Goal: Task Accomplishment & Management: Use online tool/utility

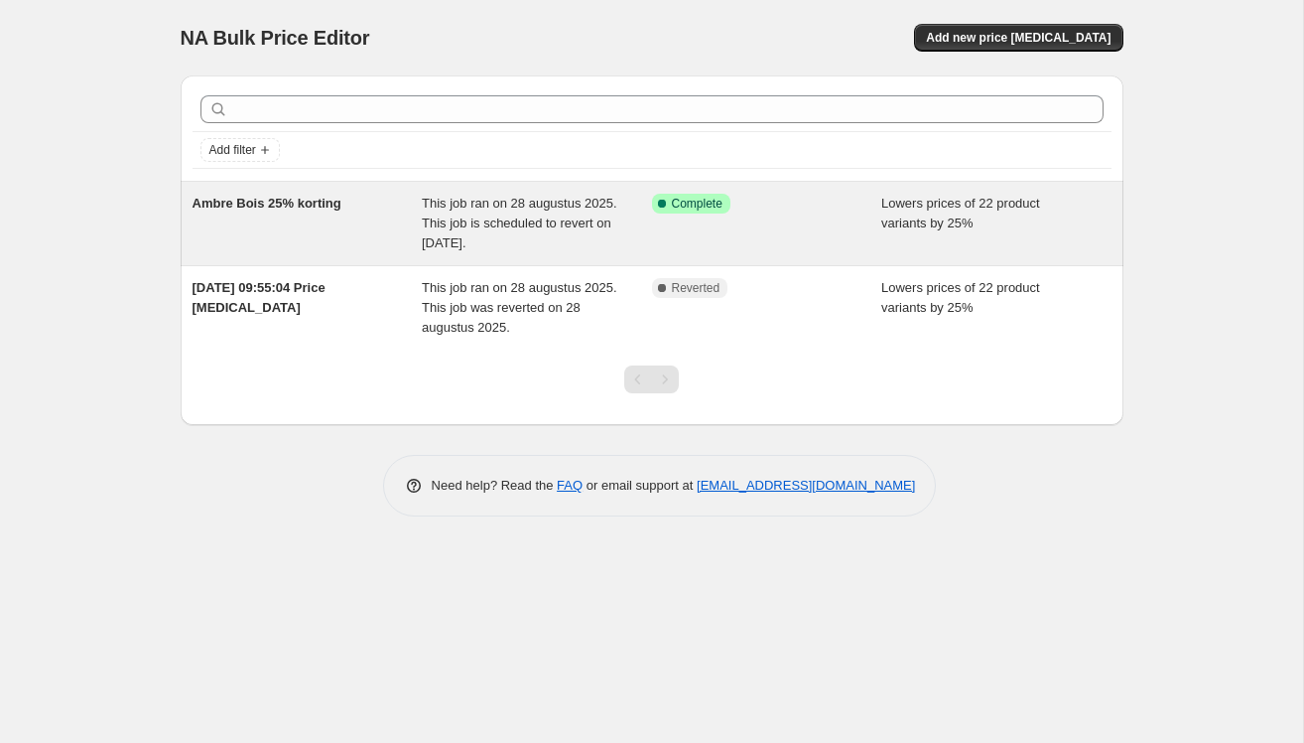
click at [266, 210] on div "Ambre Bois 25% korting" at bounding box center [308, 224] width 230 height 60
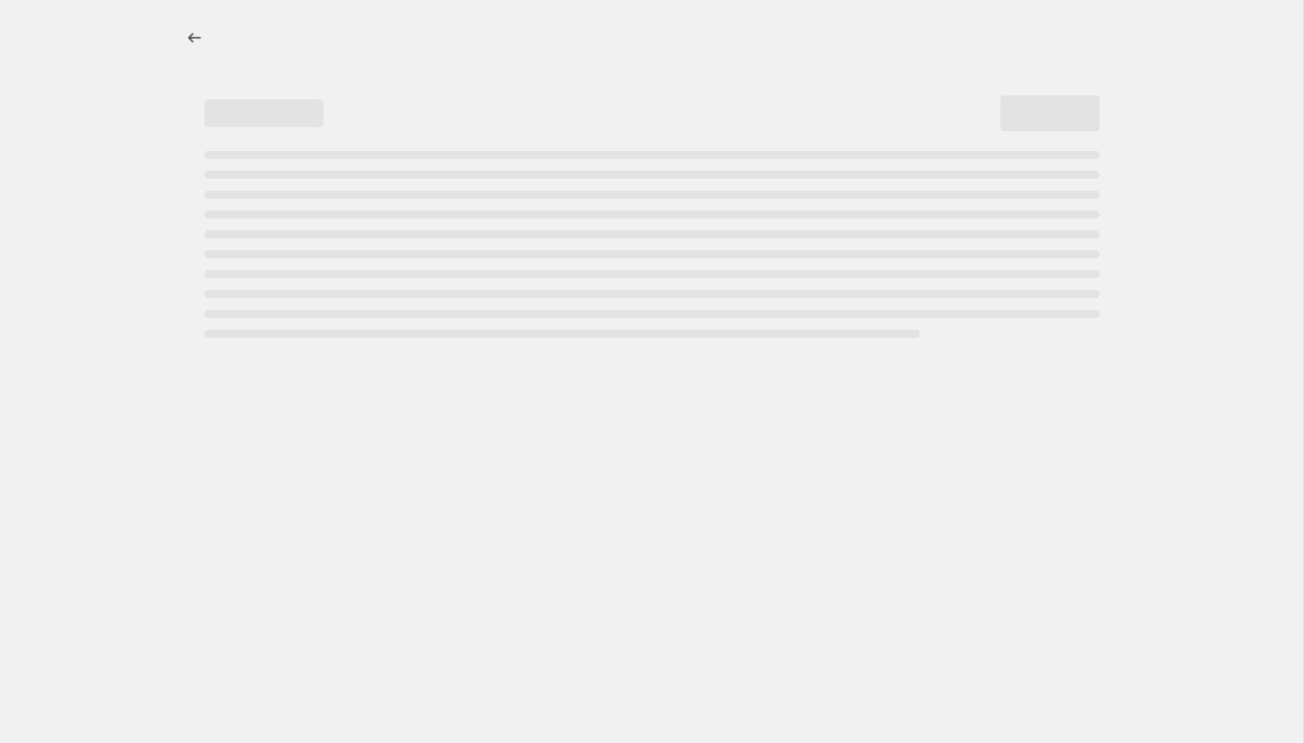
select select "percentage"
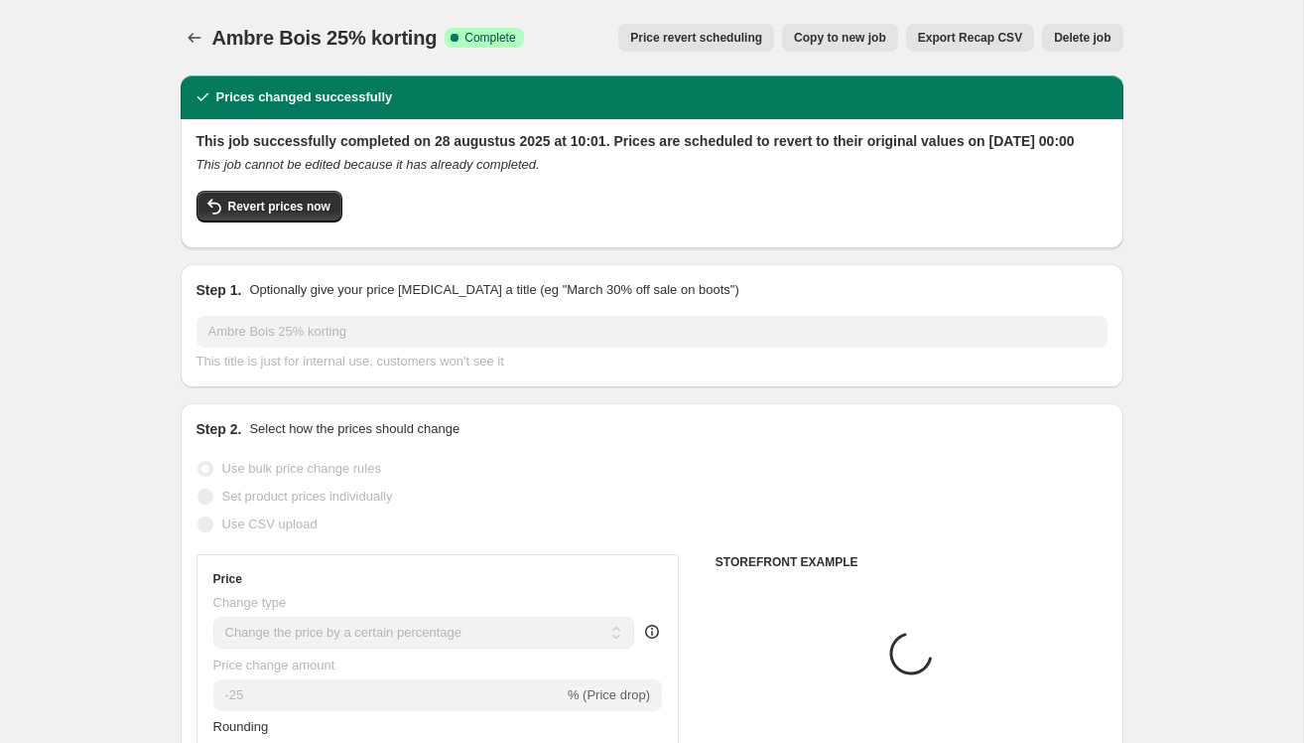
select select "collection"
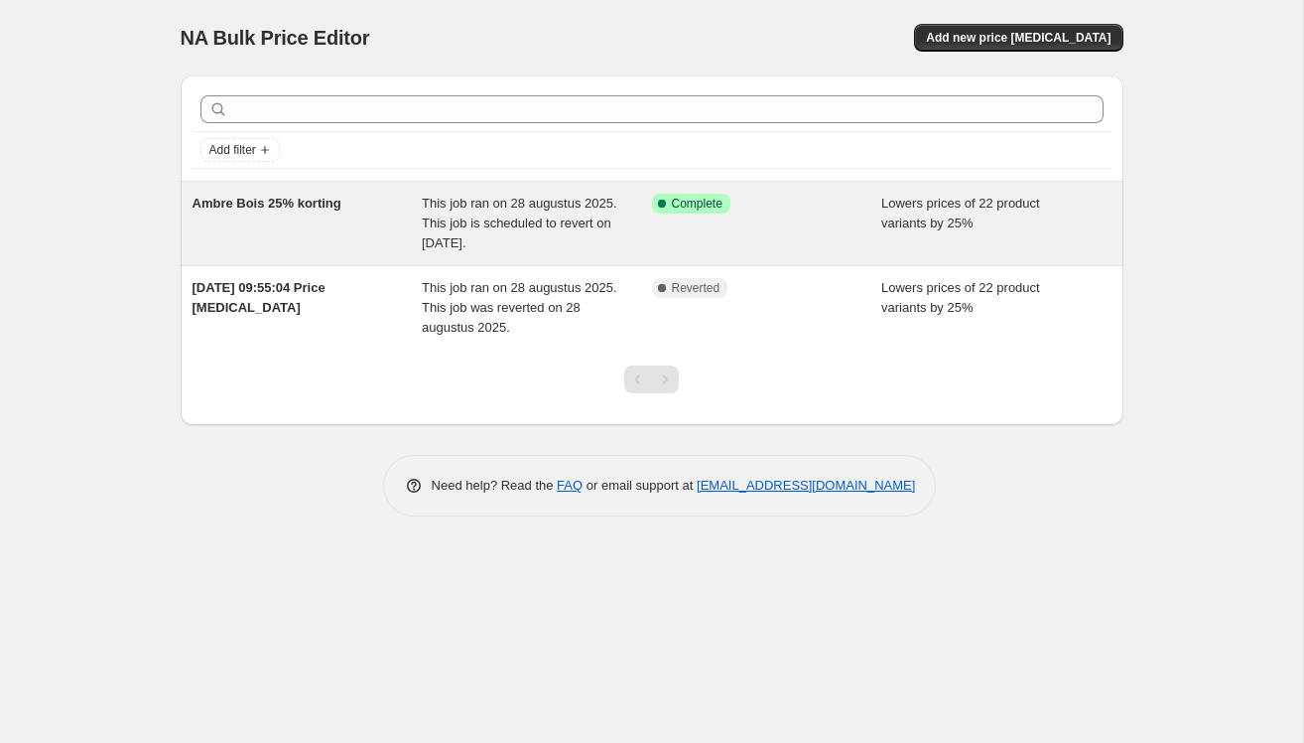
click at [347, 216] on div "Ambre Bois 25% korting" at bounding box center [308, 224] width 230 height 60
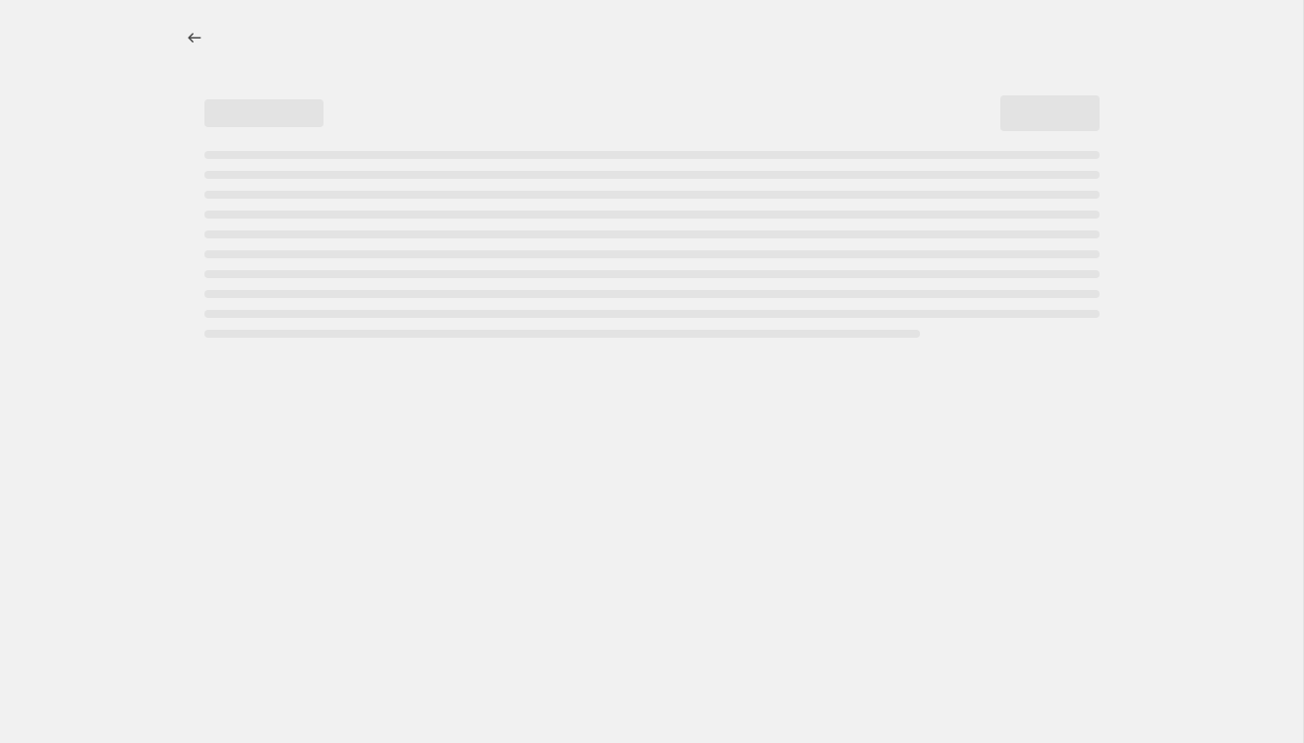
select select "percentage"
select select "collection"
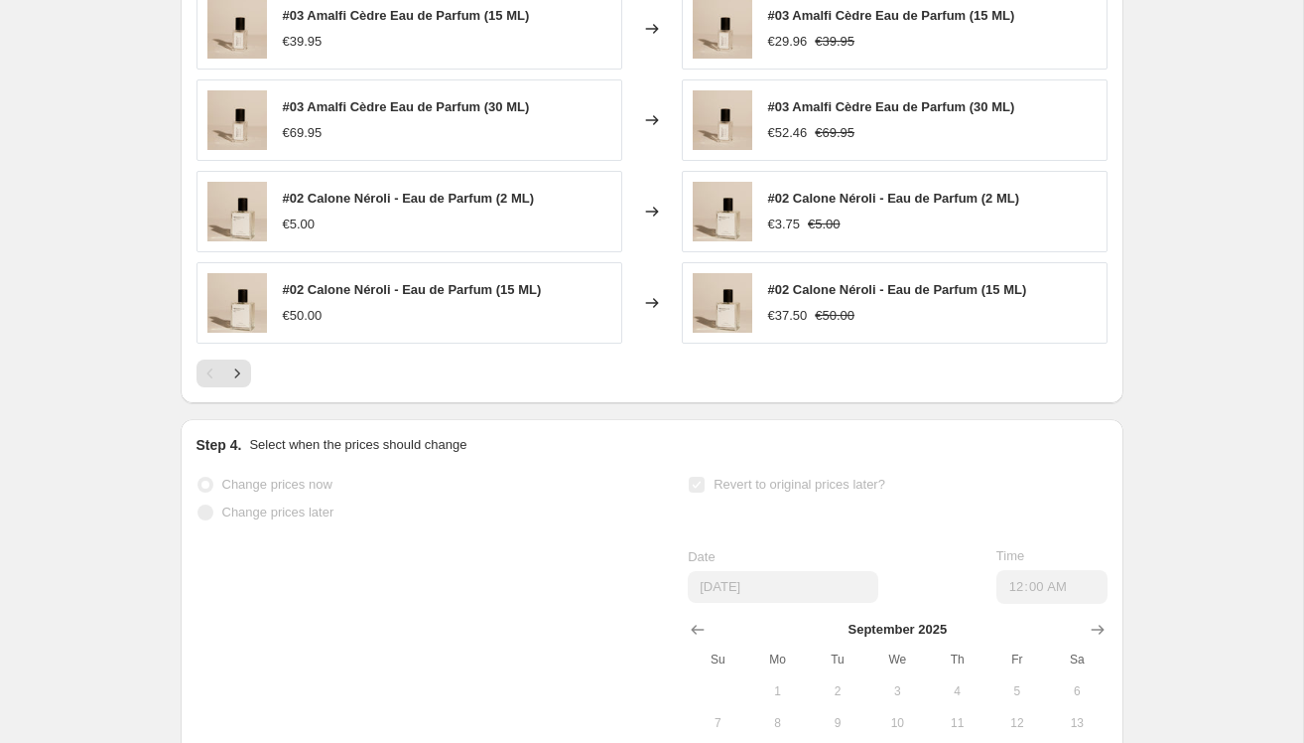
scroll to position [1967, 0]
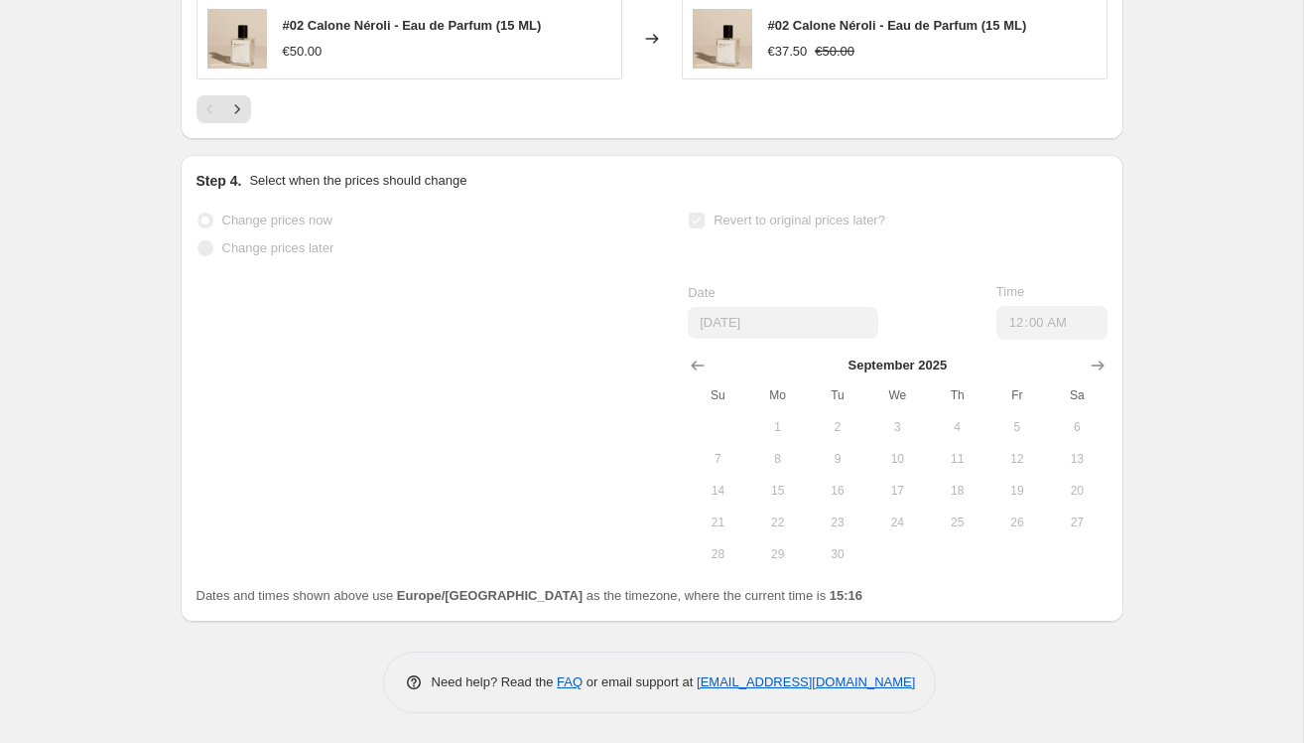
click at [895, 297] on div "Date [DATE] Time 00:00" at bounding box center [897, 311] width 419 height 58
click at [745, 305] on div "Date [DATE]" at bounding box center [783, 311] width 191 height 56
click at [773, 368] on div at bounding box center [897, 365] width 419 height 20
click at [815, 476] on button "16" at bounding box center [838, 491] width 60 height 32
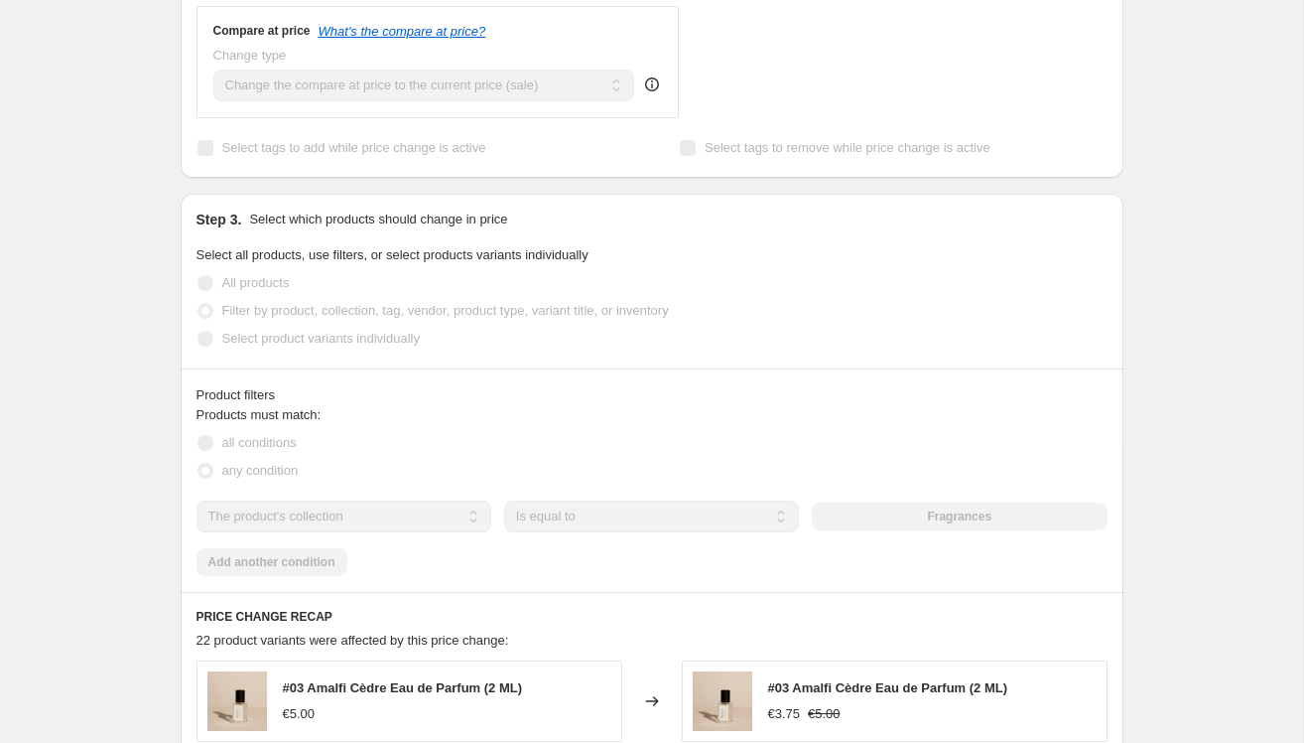
scroll to position [0, 0]
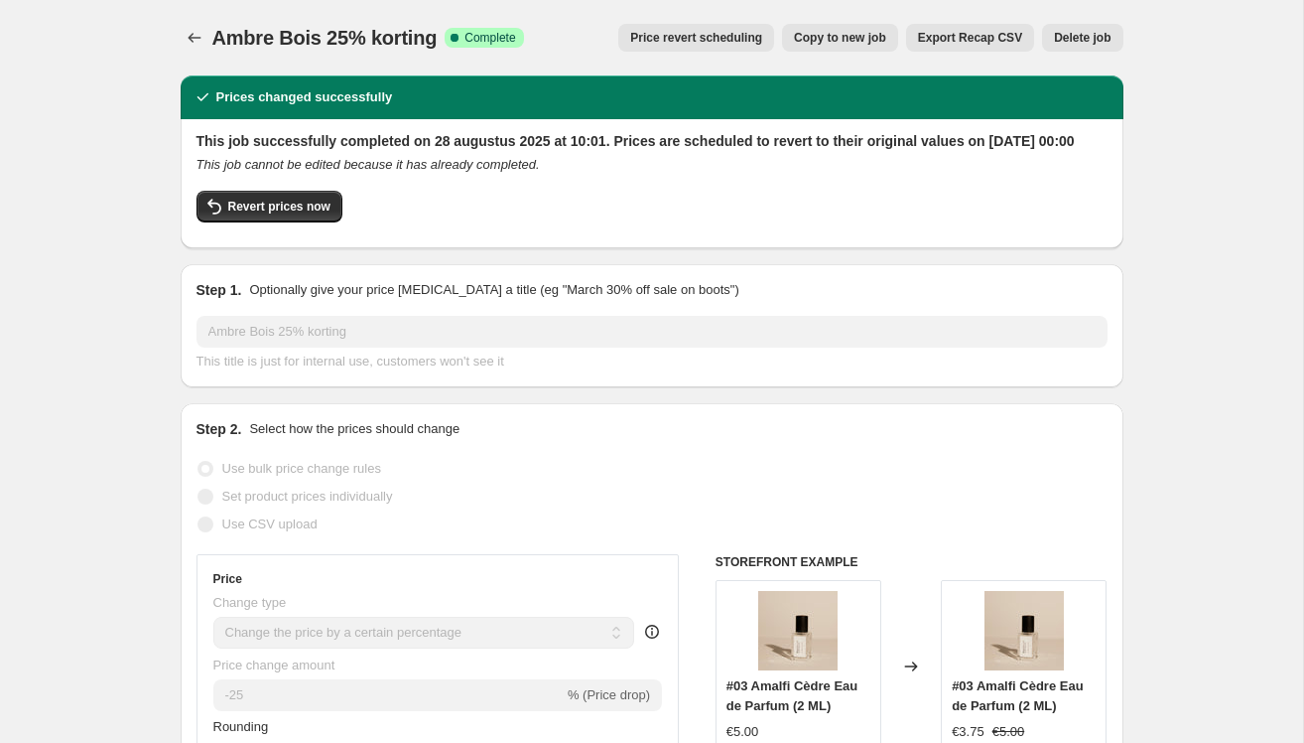
click at [382, 333] on div "Step 1. Optionally give your price [MEDICAL_DATA] a title (eg "March 30% off sa…" at bounding box center [652, 325] width 911 height 91
click at [481, 510] on div "Set product prices individually" at bounding box center [652, 496] width 911 height 28
click at [280, 214] on span "Revert prices now" at bounding box center [279, 207] width 102 height 16
checkbox input "false"
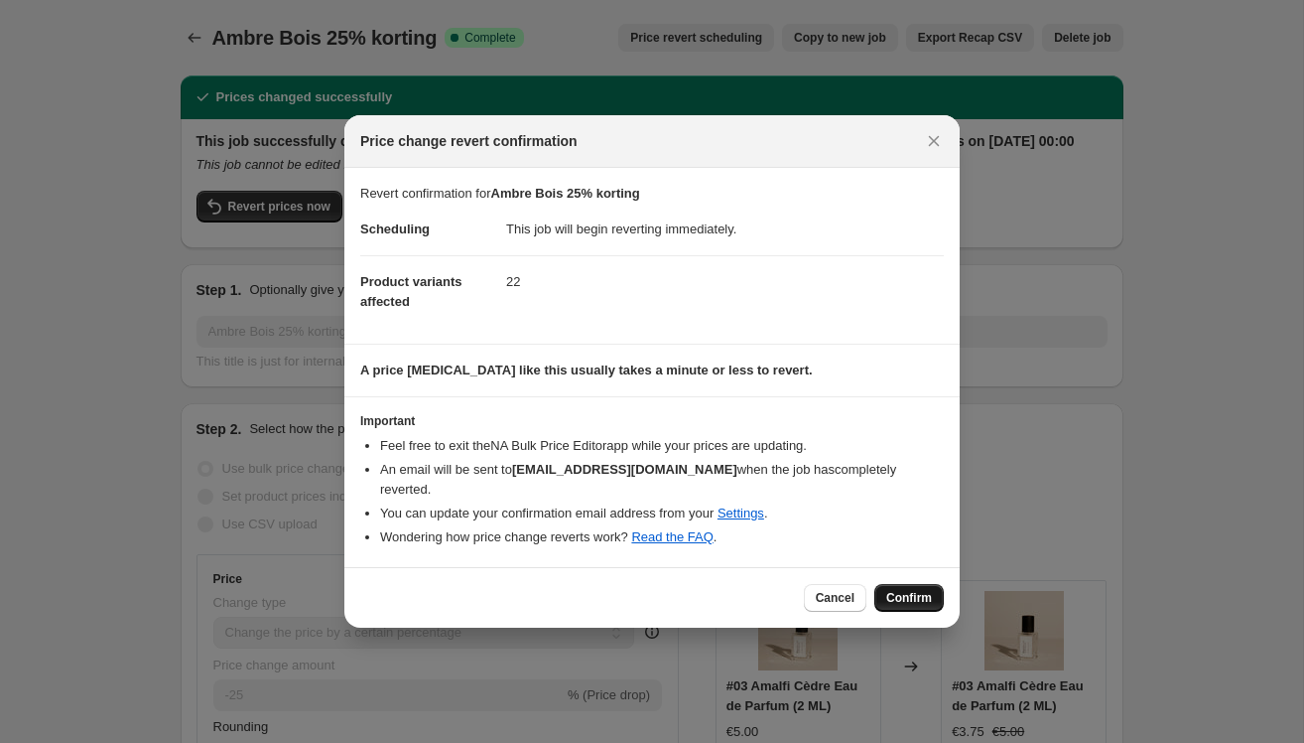
click at [904, 590] on span "Confirm" at bounding box center [910, 598] width 46 height 16
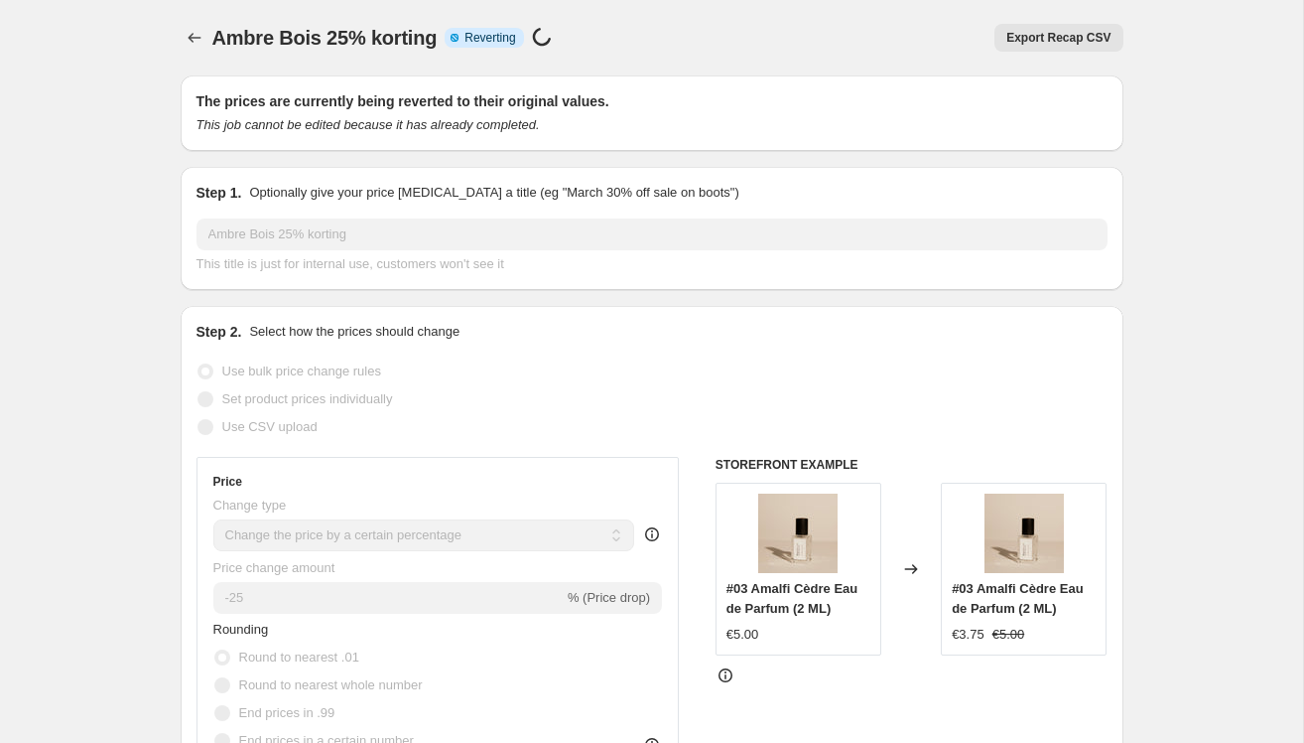
select select "percentage"
select select "collection"
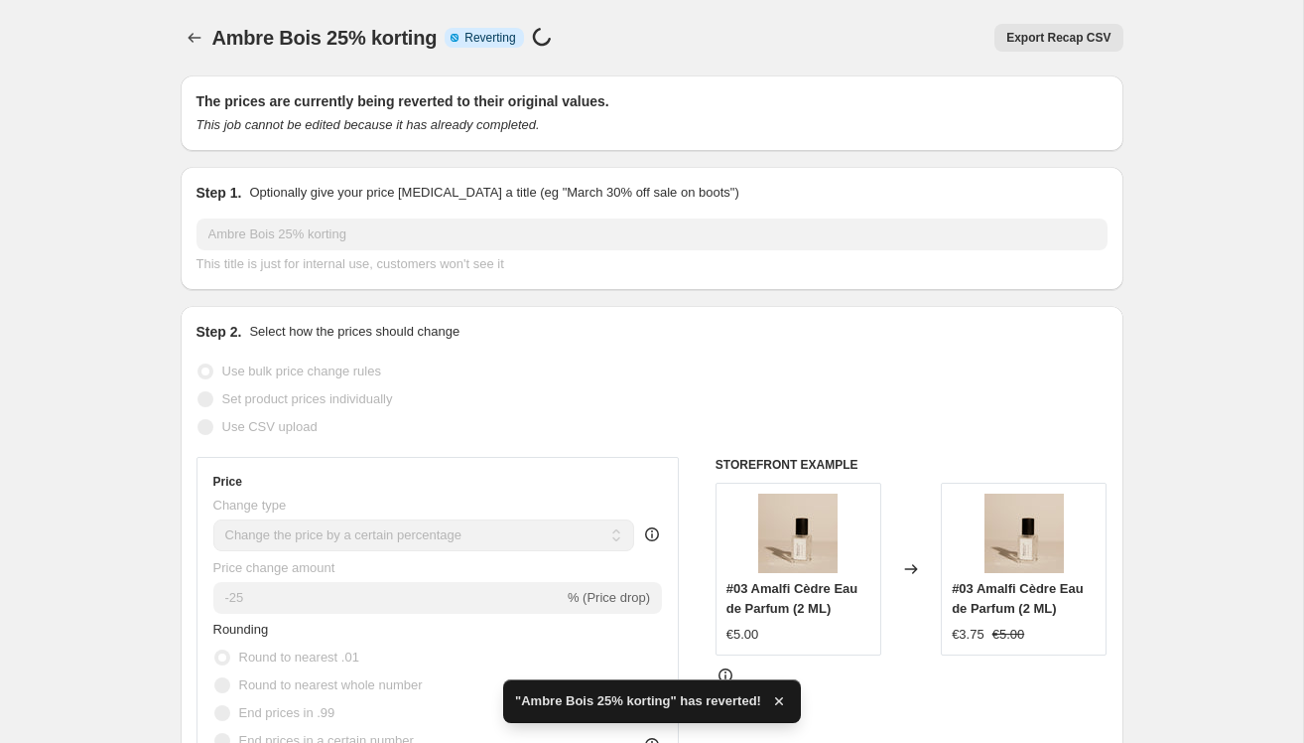
checkbox input "true"
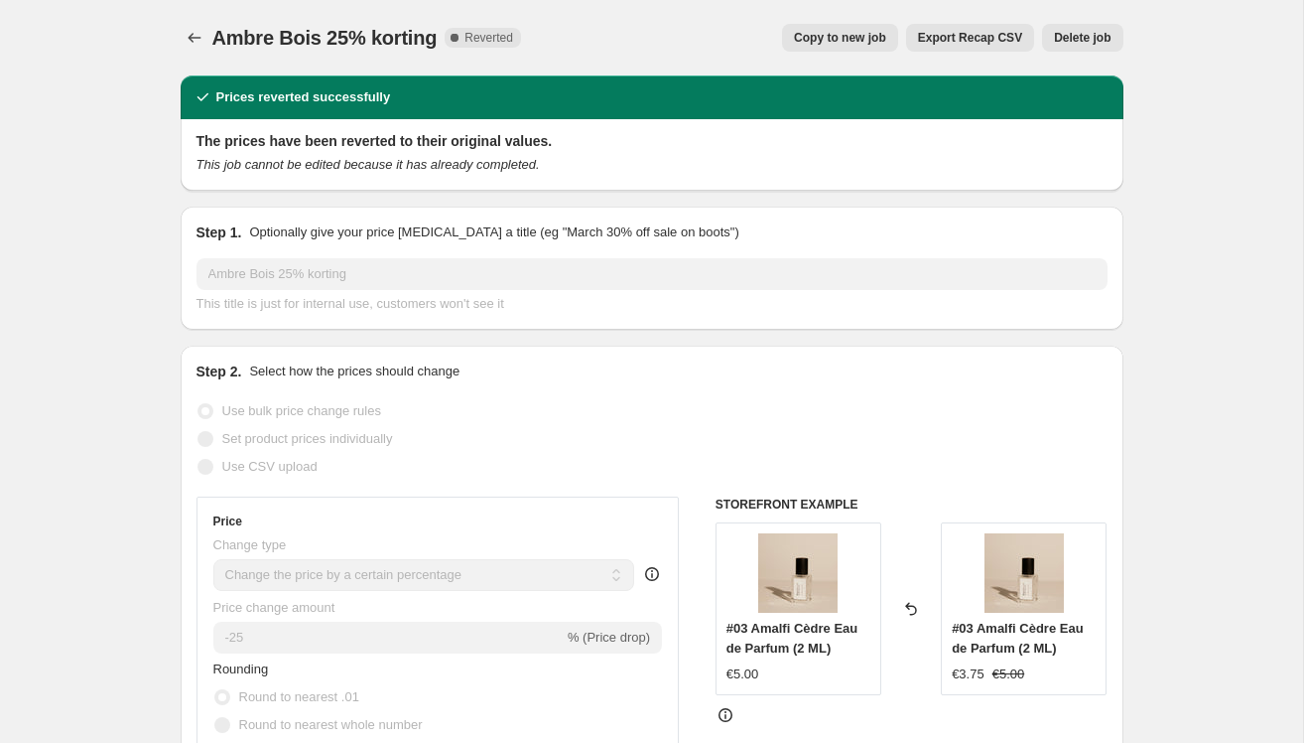
click at [836, 33] on span "Copy to new job" at bounding box center [840, 38] width 92 height 16
select select "percentage"
select select "collection"
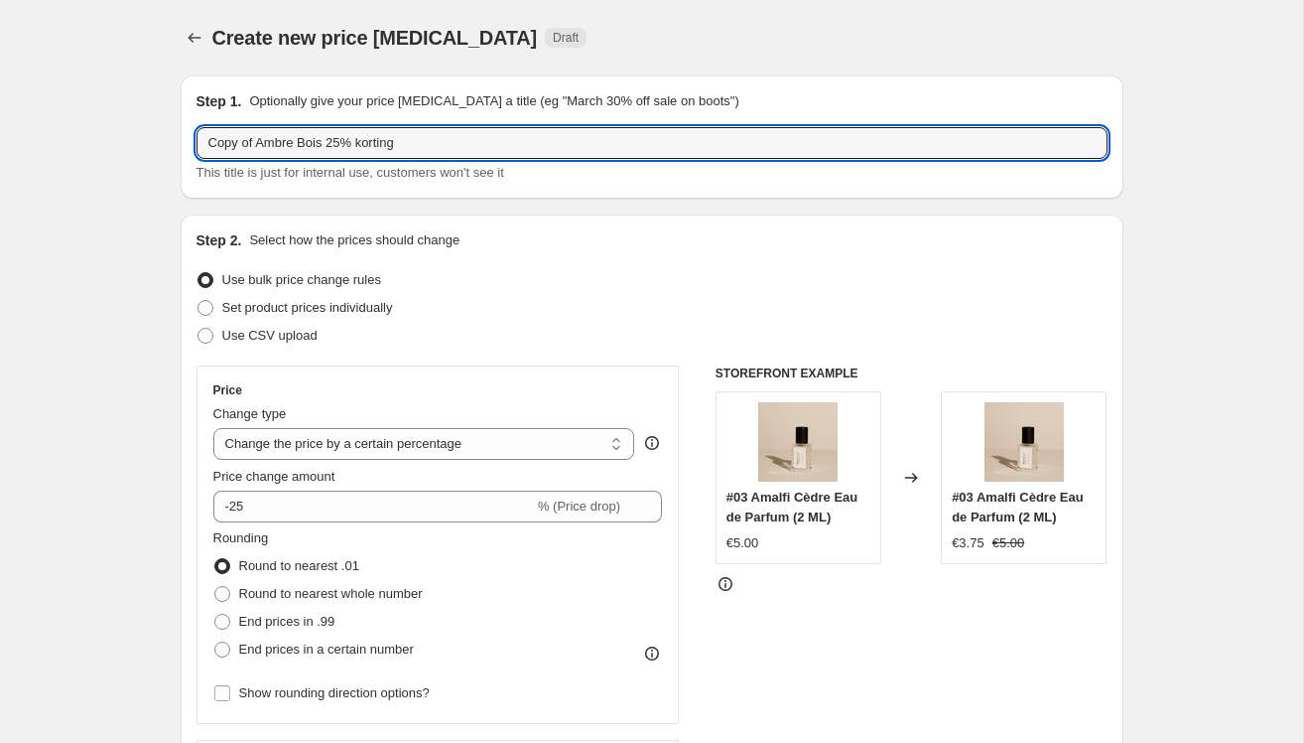
drag, startPoint x: 255, startPoint y: 147, endPoint x: 155, endPoint y: 147, distance: 100.3
click at [208, 145] on input "Ambre Bois 25% korting" at bounding box center [652, 143] width 911 height 32
click at [386, 138] on input "Ambre Bois 25% korting" at bounding box center [652, 143] width 911 height 32
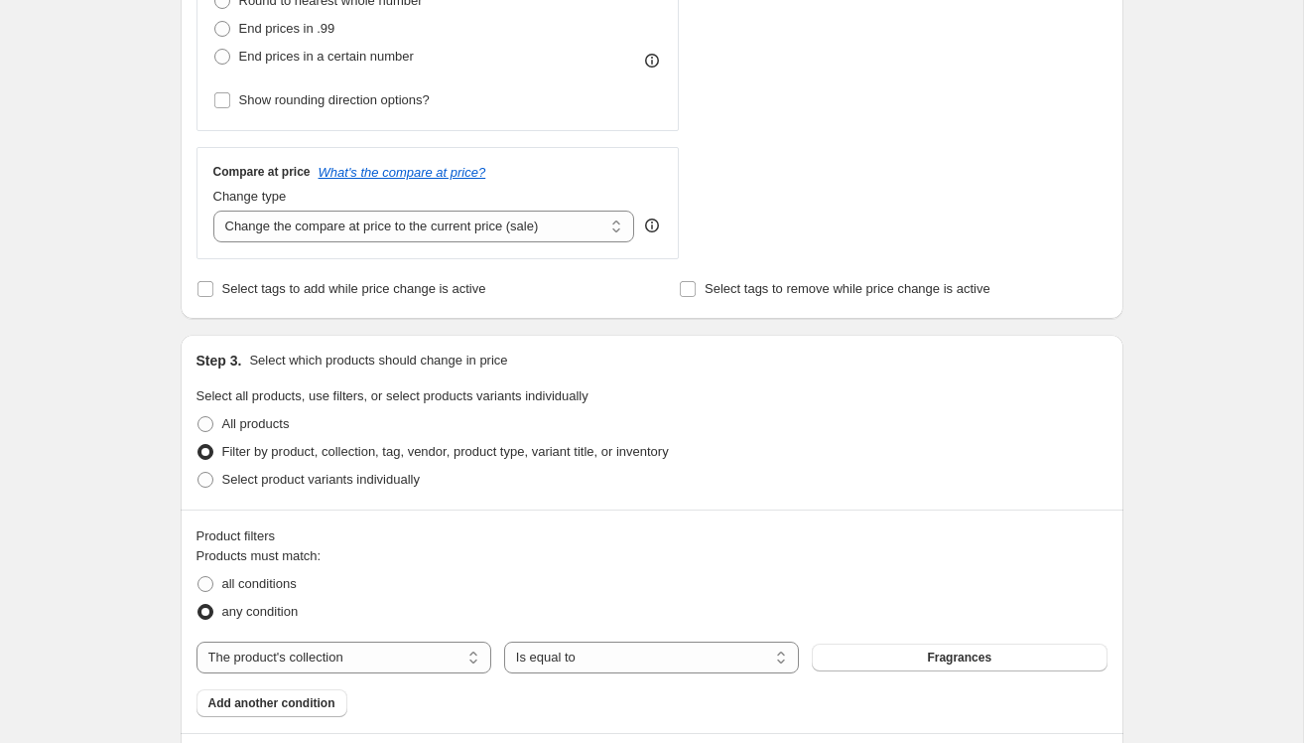
scroll to position [594, 0]
type input "Ambre Bois 25% korting"
click at [210, 477] on span at bounding box center [206, 479] width 16 height 16
click at [199, 472] on input "Select product variants individually" at bounding box center [198, 471] width 1 height 1
radio input "true"
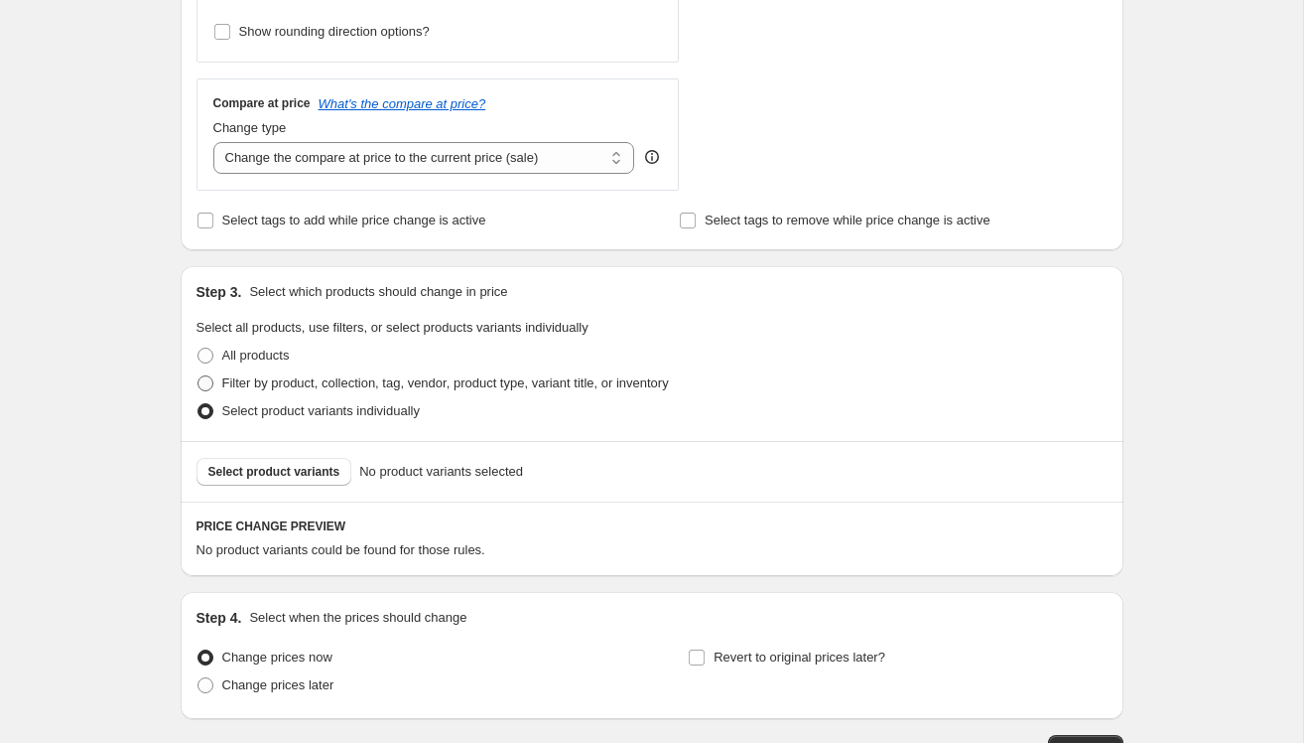
scroll to position [669, 0]
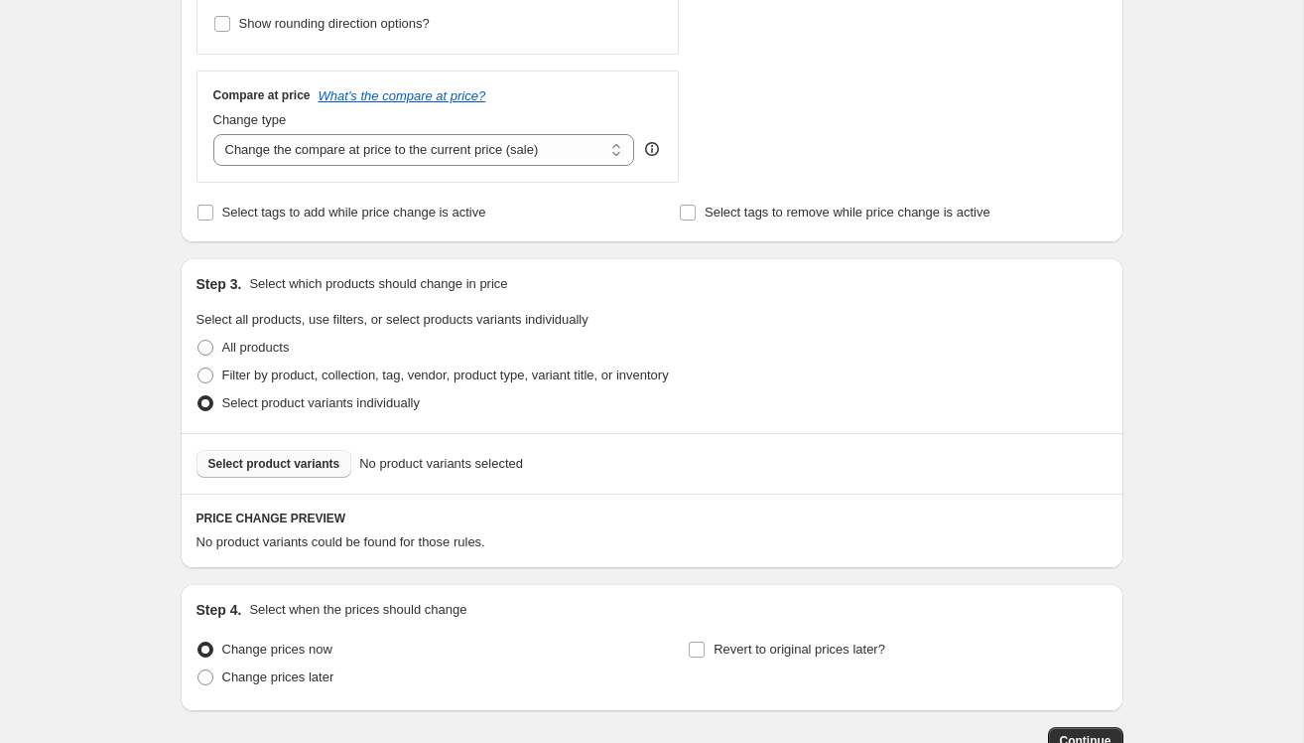
click at [267, 467] on span "Select product variants" at bounding box center [274, 464] width 132 height 16
click at [205, 373] on span at bounding box center [206, 375] width 16 height 16
click at [199, 368] on input "Filter by product, collection, tag, vendor, product type, variant title, or inv…" at bounding box center [198, 367] width 1 height 1
radio input "true"
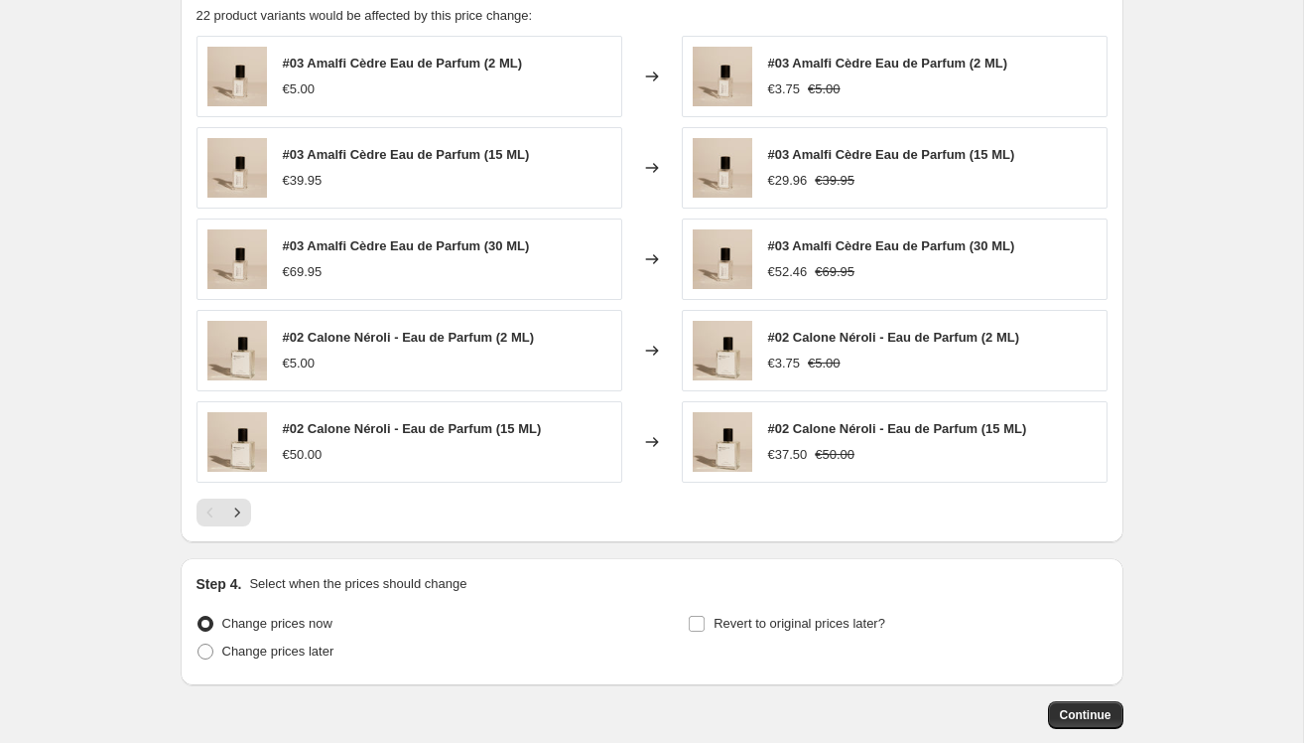
scroll to position [1360, 0]
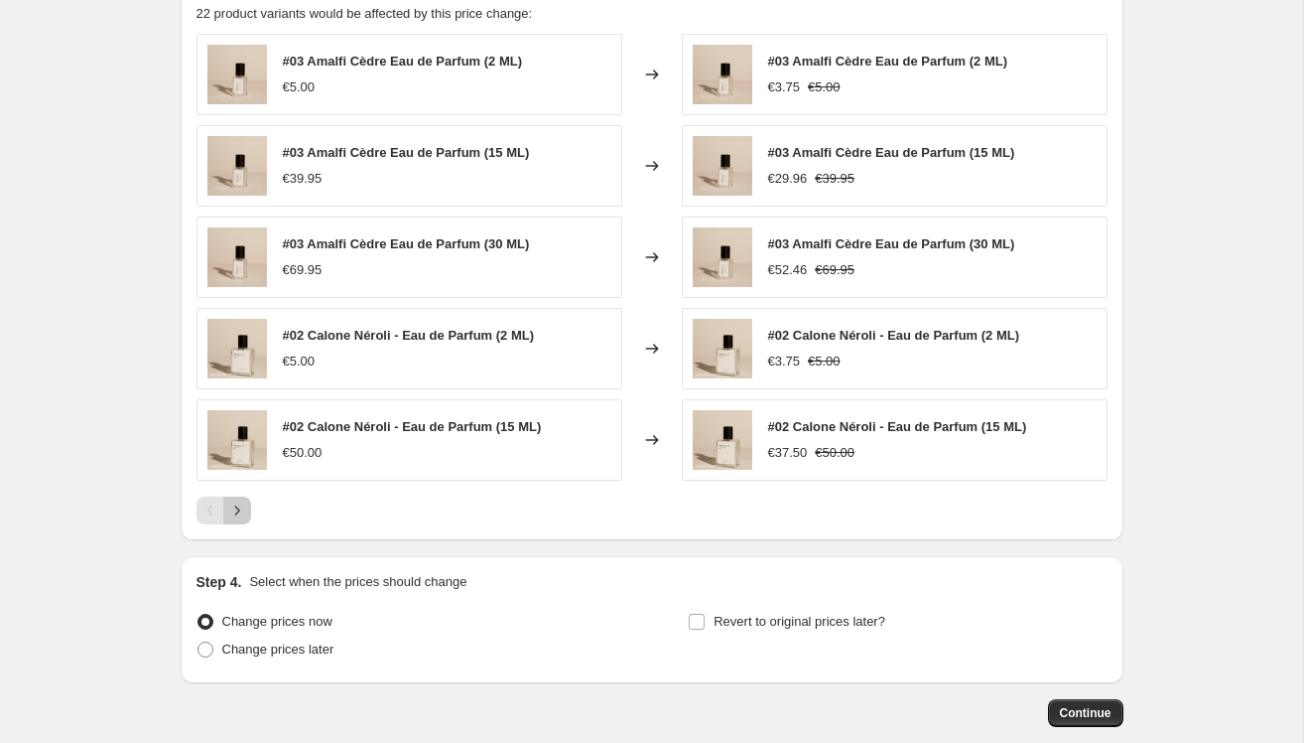
click at [235, 507] on icon "Next" at bounding box center [237, 510] width 20 height 20
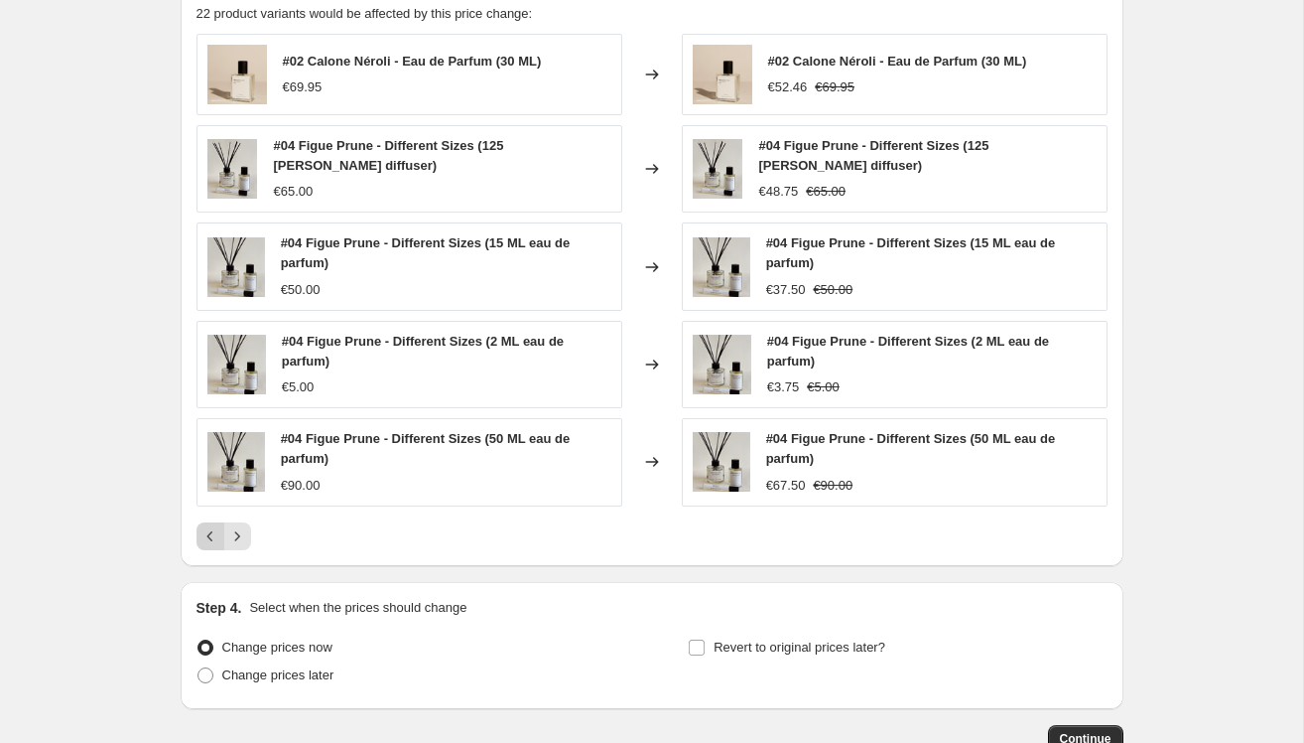
click at [205, 528] on icon "Previous" at bounding box center [211, 536] width 20 height 20
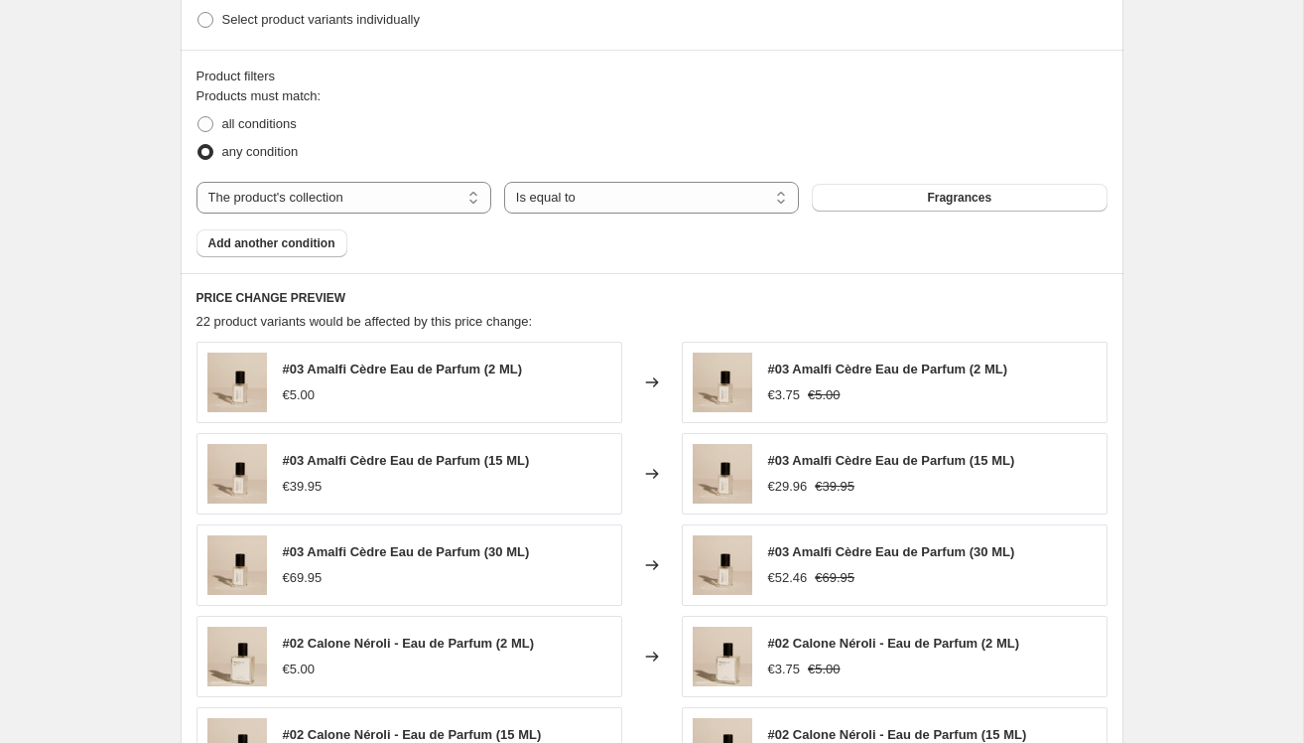
scroll to position [854, 0]
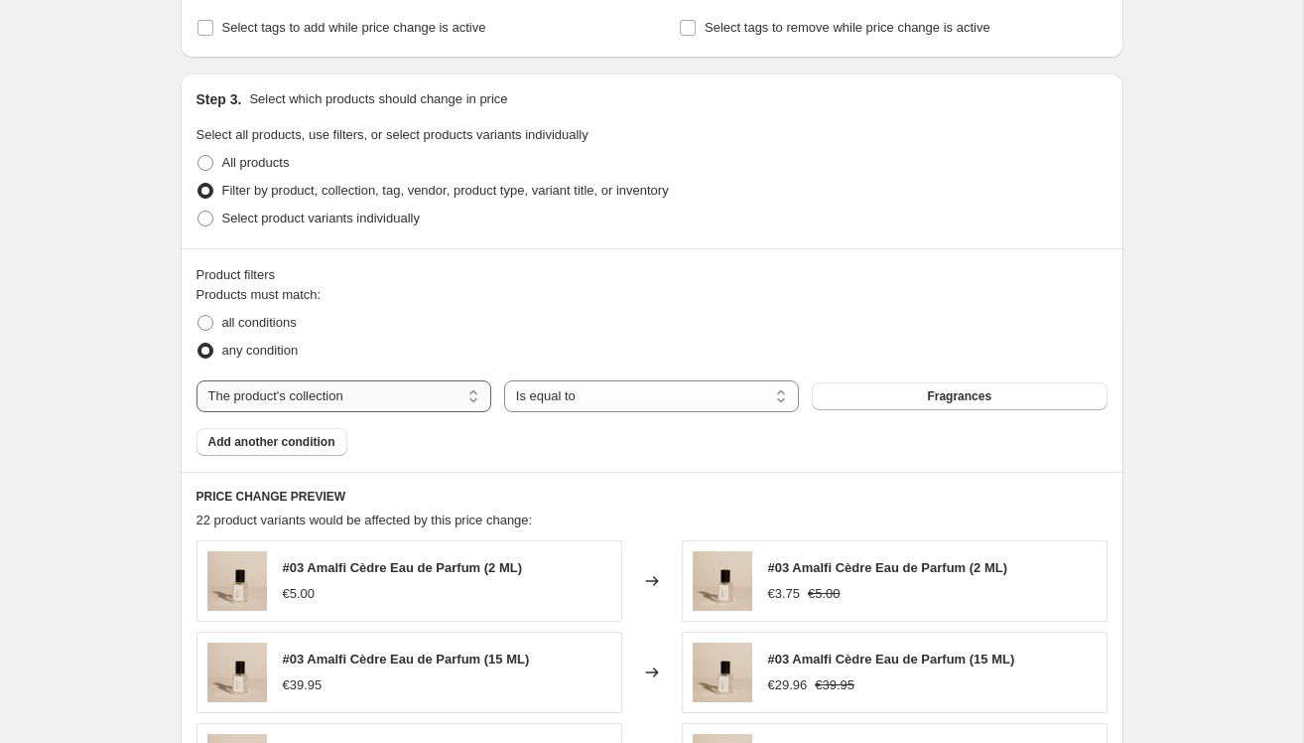
click at [479, 396] on select "The product The product's collection The product's tag The product's vendor The…" at bounding box center [344, 396] width 295 height 32
select select "product"
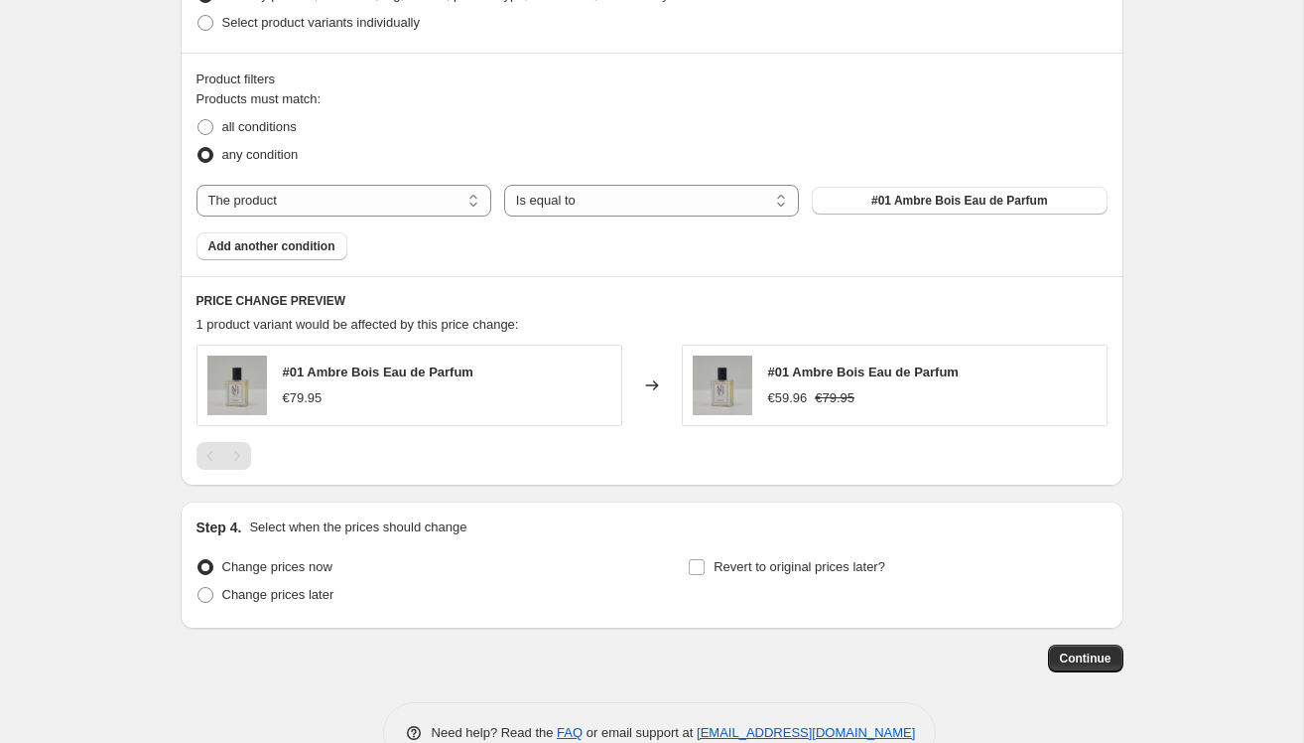
scroll to position [1098, 0]
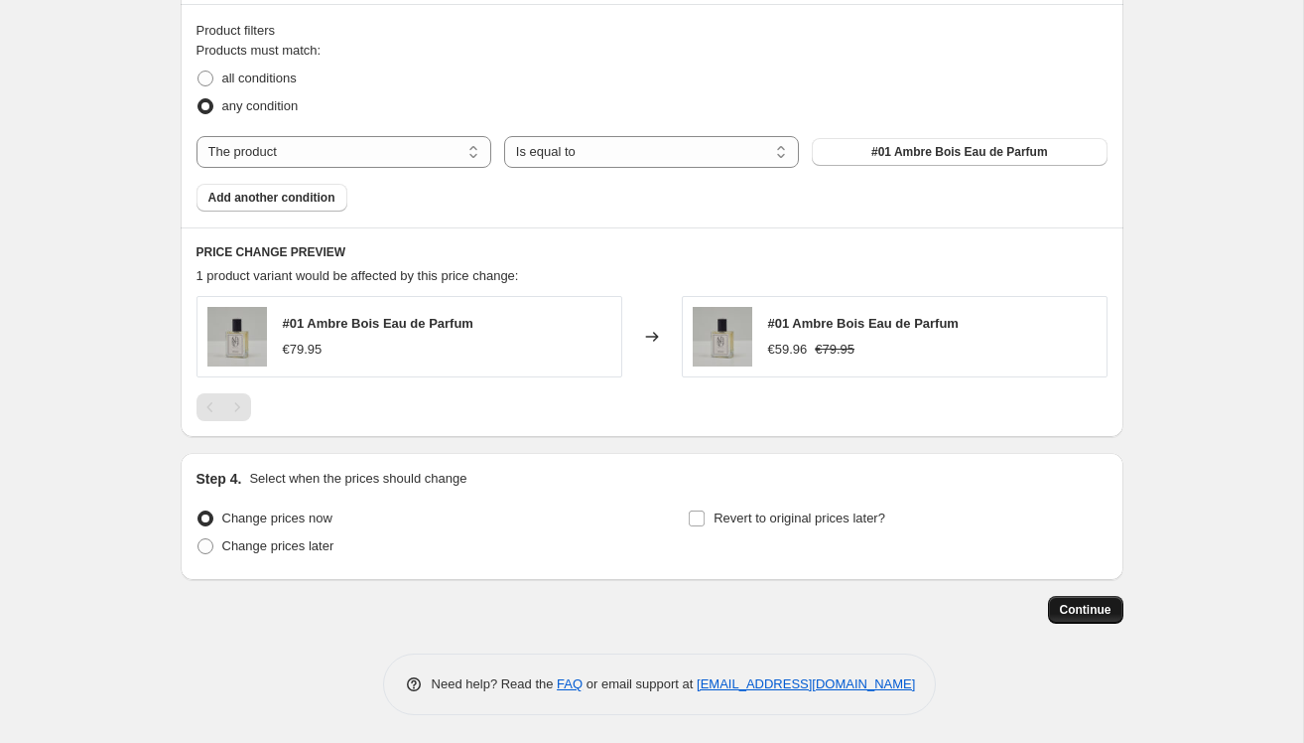
click at [1086, 600] on button "Continue" at bounding box center [1085, 610] width 75 height 28
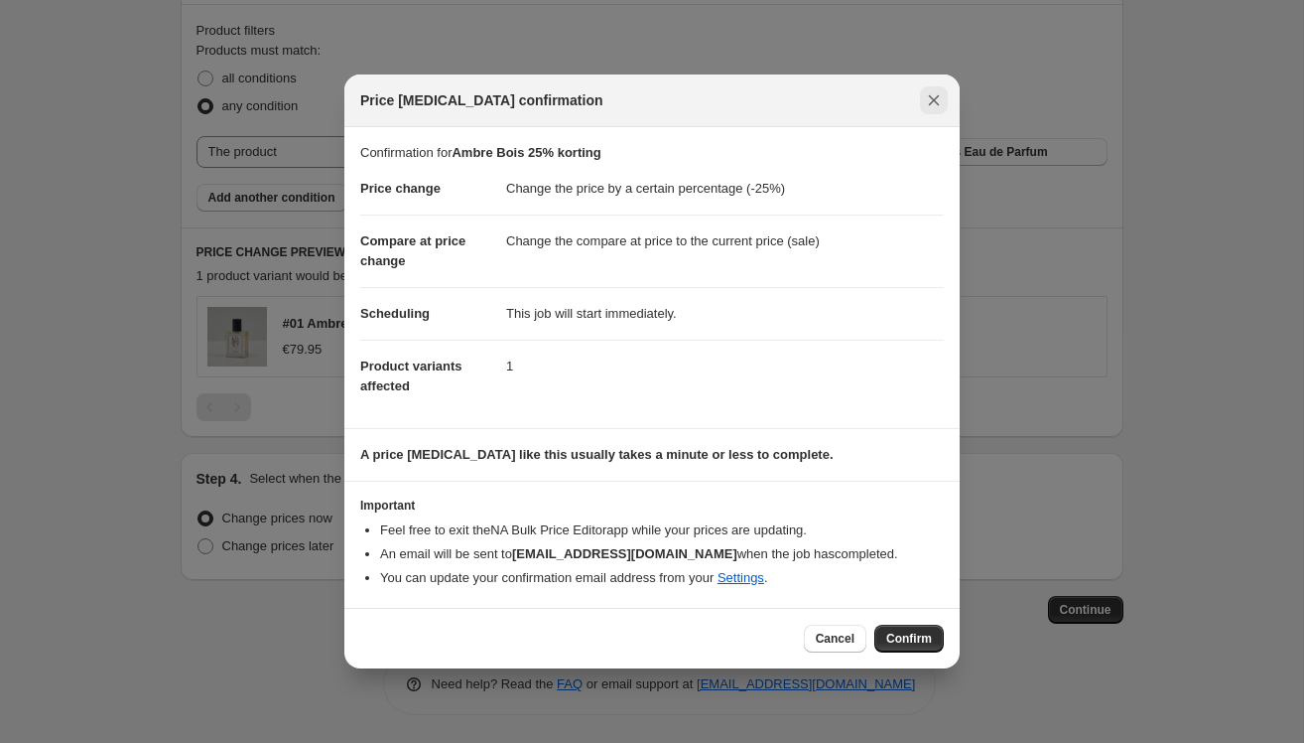
click at [927, 95] on icon "Close" at bounding box center [934, 100] width 20 height 20
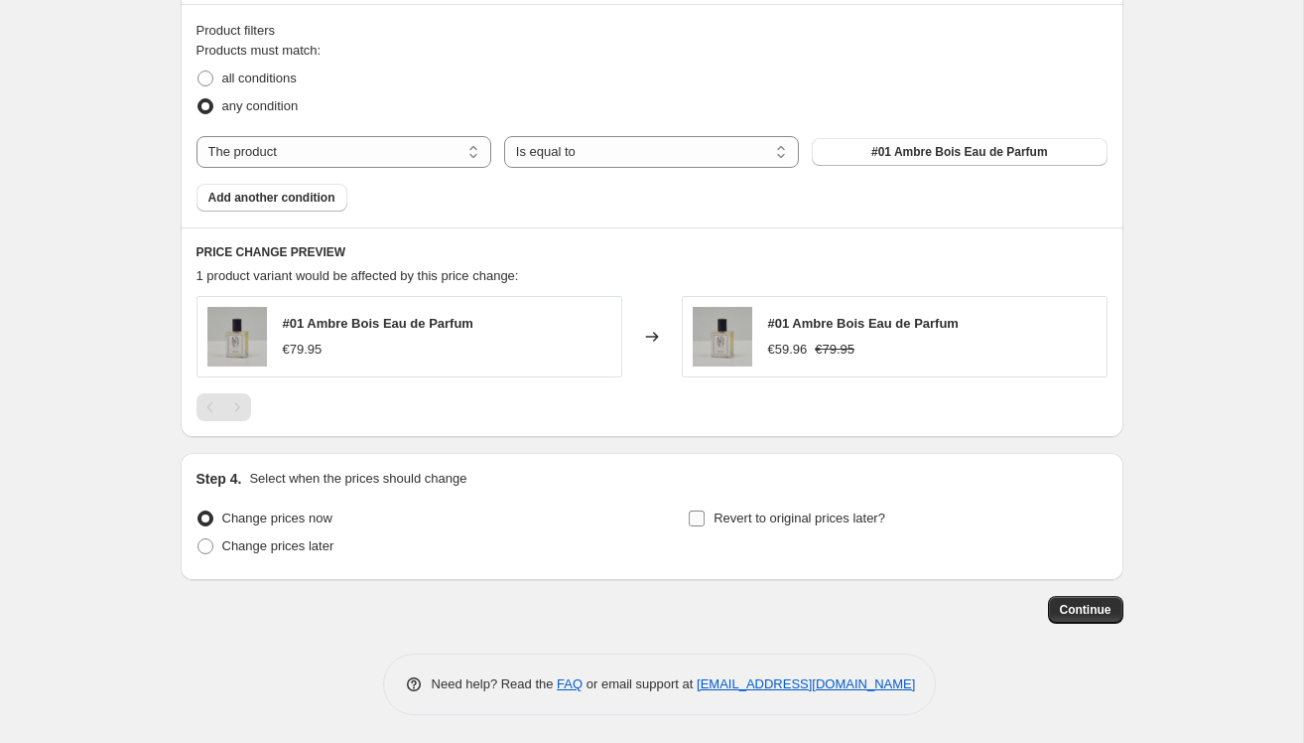
click at [704, 514] on input "Revert to original prices later?" at bounding box center [697, 518] width 16 height 16
checkbox input "true"
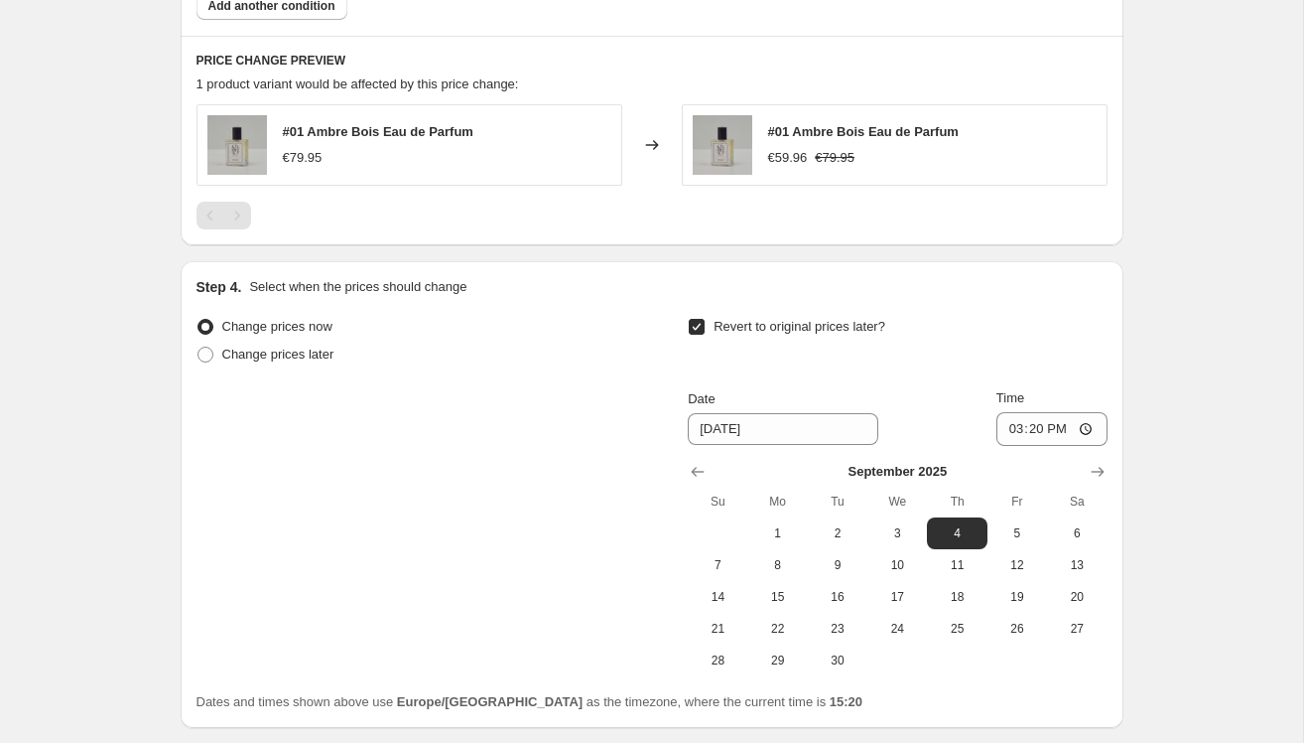
scroll to position [1292, 0]
click at [960, 524] on span "4" at bounding box center [957, 531] width 44 height 16
click at [764, 558] on span "8" at bounding box center [778, 563] width 44 height 16
type input "[DATE]"
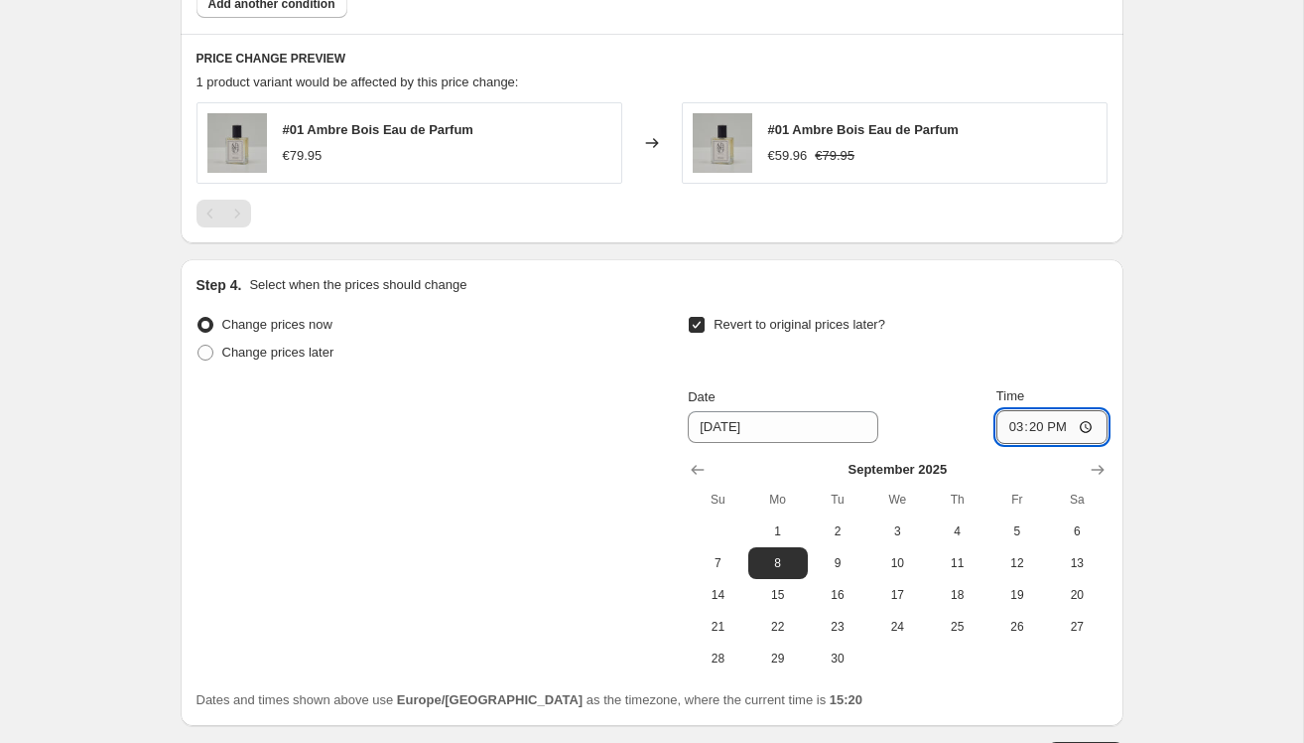
click at [1083, 421] on input "15:20" at bounding box center [1052, 427] width 111 height 34
type input "00:00"
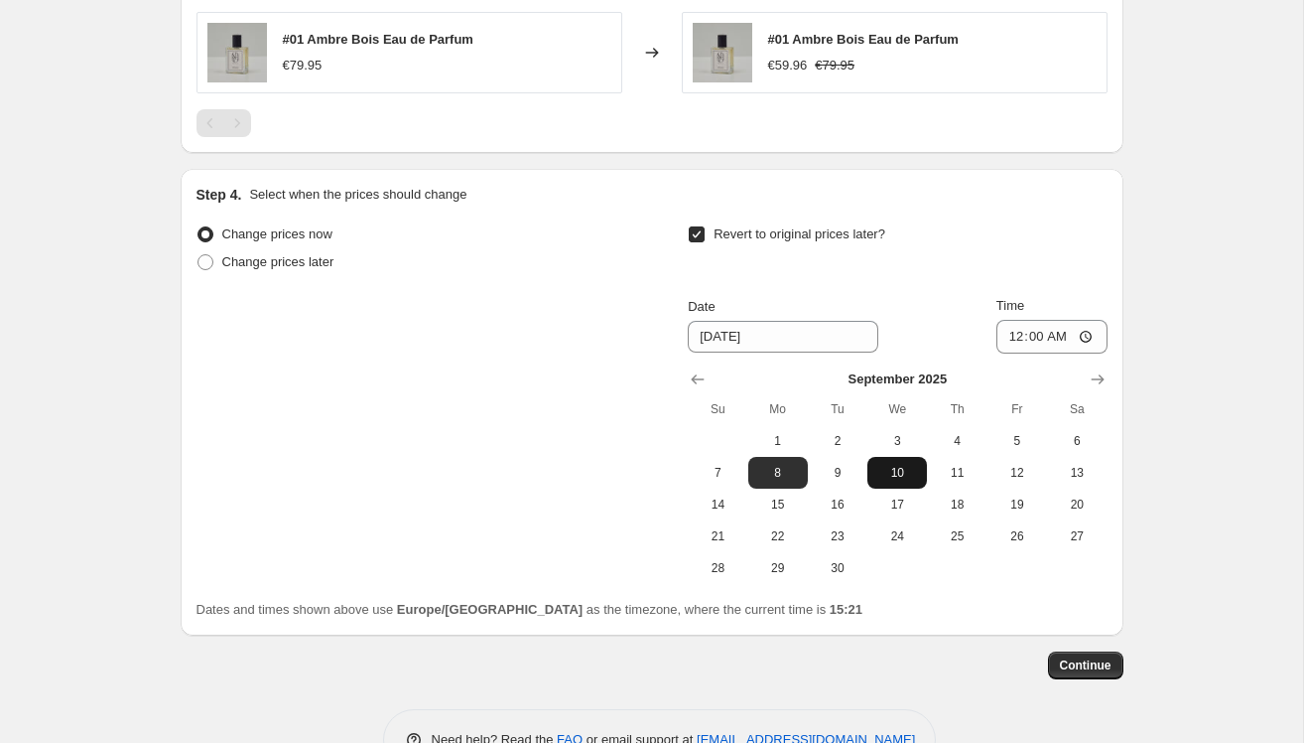
scroll to position [1437, 0]
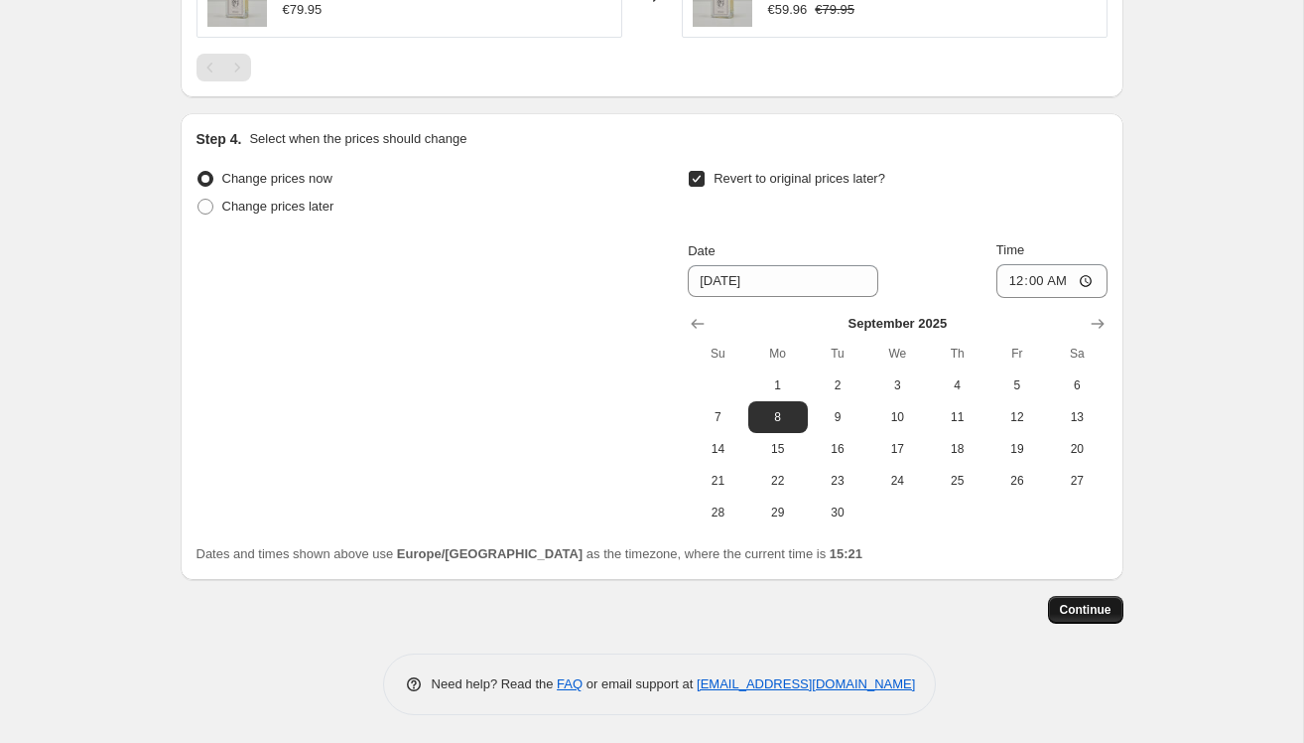
click at [1080, 611] on span "Continue" at bounding box center [1086, 610] width 52 height 16
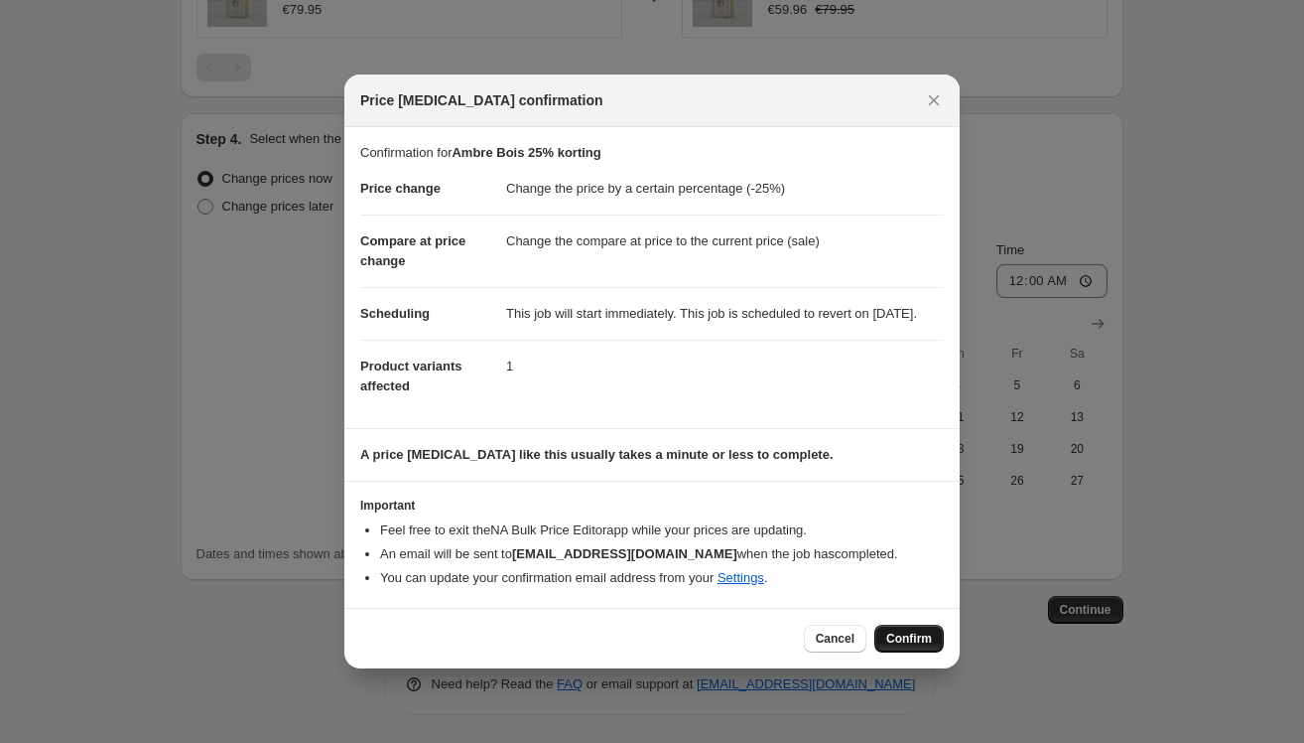
click at [899, 645] on span "Confirm" at bounding box center [910, 638] width 46 height 16
type input "Ambre Bois 25% korting"
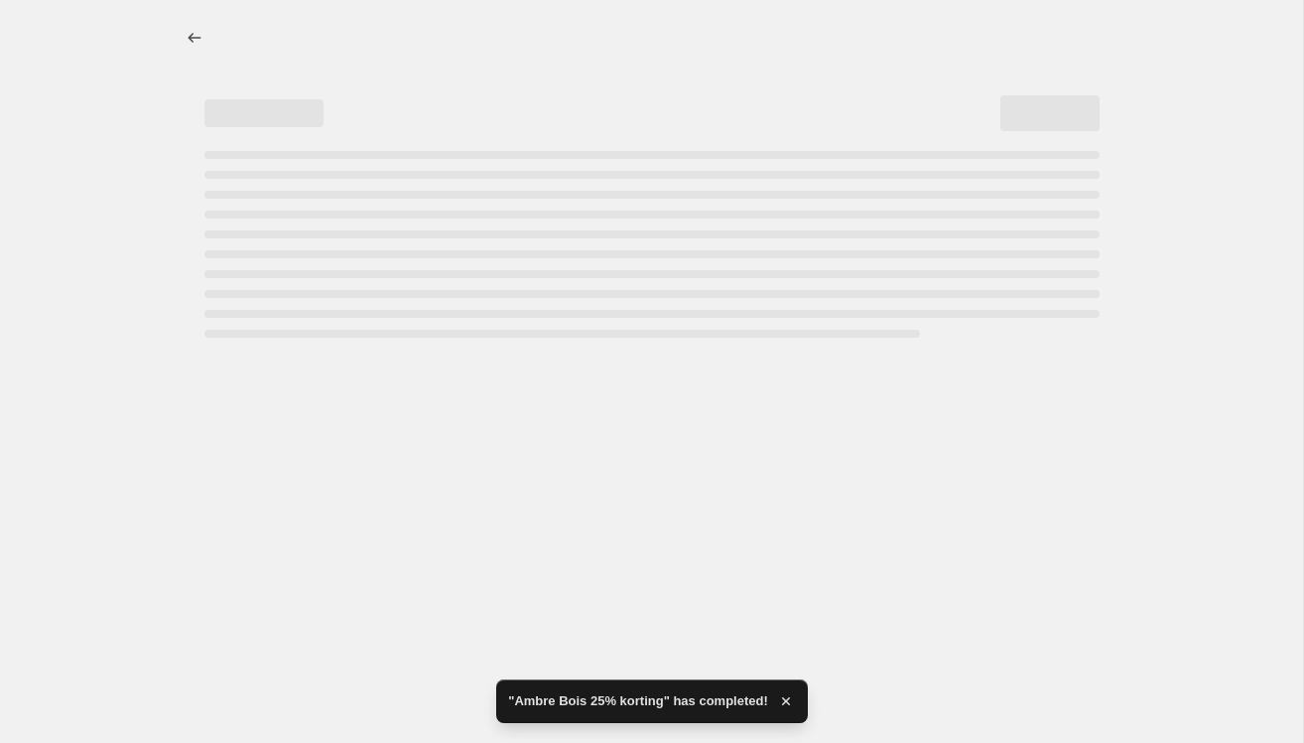
select select "percentage"
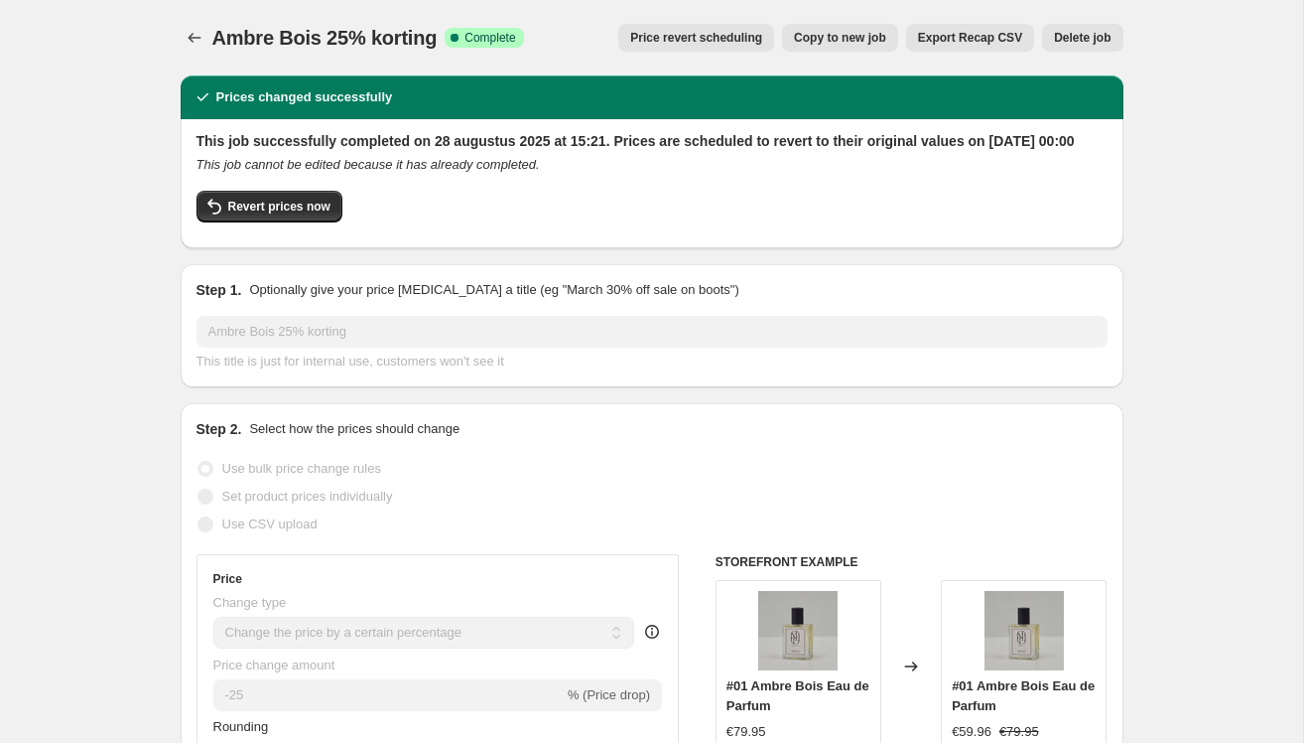
select select "percentage"
